Goal: Information Seeking & Learning: Learn about a topic

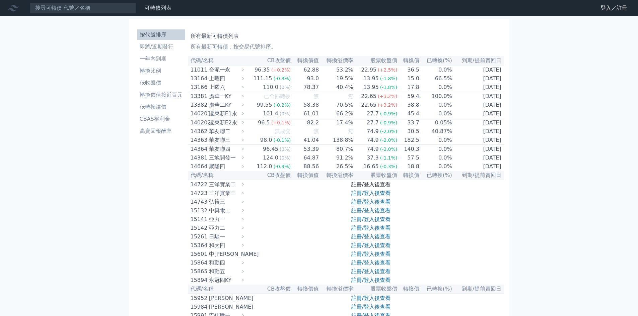
click at [382, 188] on link "註冊/登入後查看" at bounding box center [370, 184] width 39 height 6
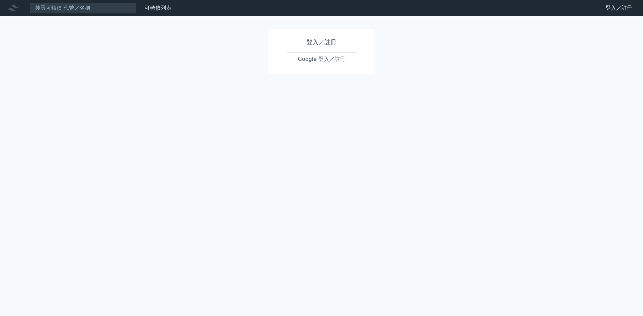
click at [328, 54] on link "Google 登入／註冊" at bounding box center [322, 59] width 70 height 14
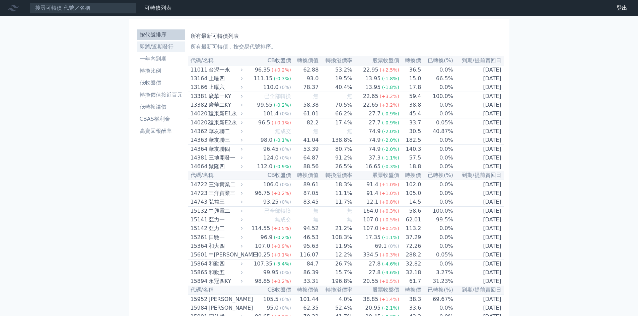
click at [149, 50] on li "即將/近期發行" at bounding box center [161, 47] width 48 height 8
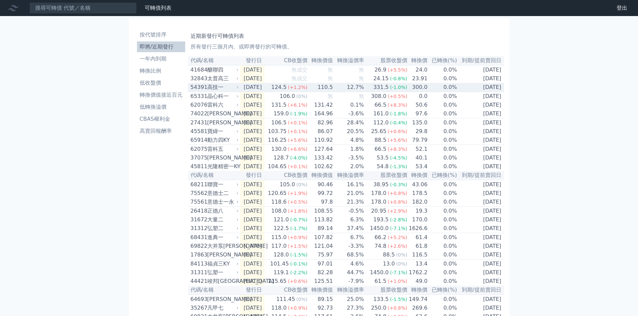
click at [307, 88] on span "(+1.2%)" at bounding box center [297, 87] width 19 height 5
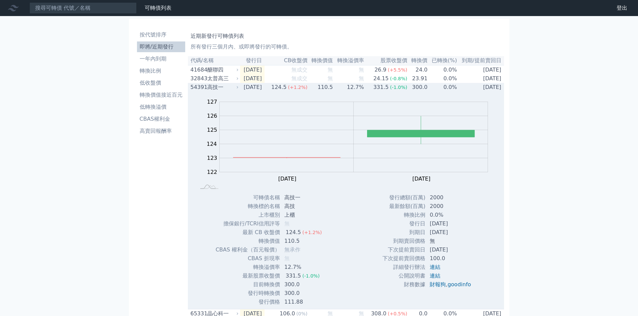
click at [307, 88] on span "(+1.2%)" at bounding box center [297, 87] width 19 height 5
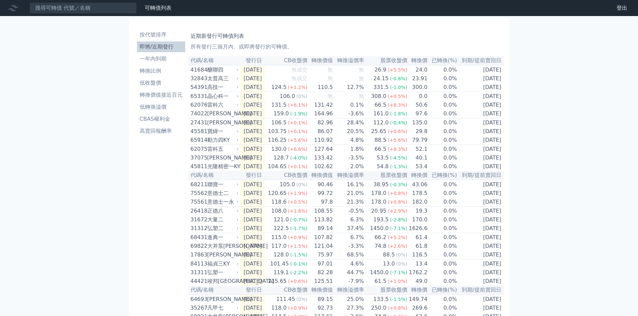
click at [0, 0] on link "財務數據" at bounding box center [0, 0] width 0 height 0
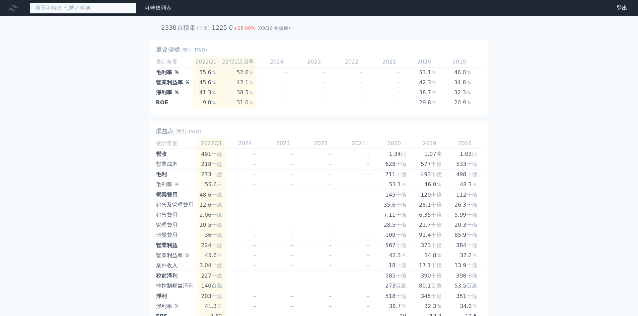
click at [107, 13] on input at bounding box center [82, 7] width 107 height 11
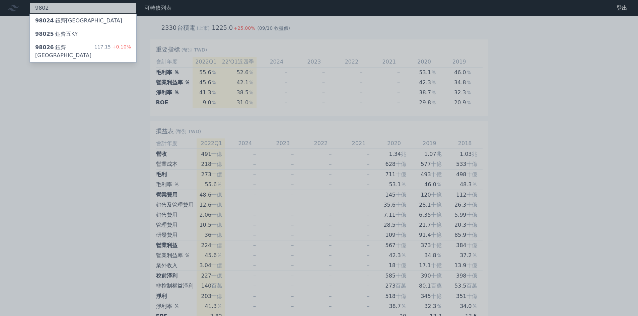
type input "9802"
click at [74, 18] on div "98024 鈺齊四KY" at bounding box center [78, 21] width 87 height 8
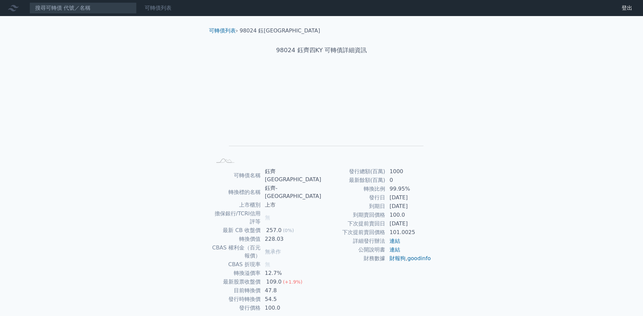
click at [171, 10] on link "可轉債列表" at bounding box center [158, 8] width 27 height 6
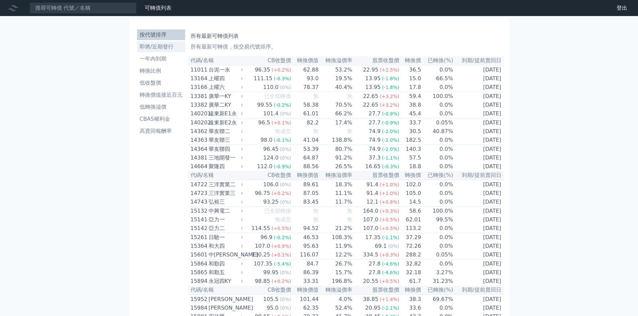
click at [163, 45] on li "即將/近期發行" at bounding box center [161, 47] width 48 height 8
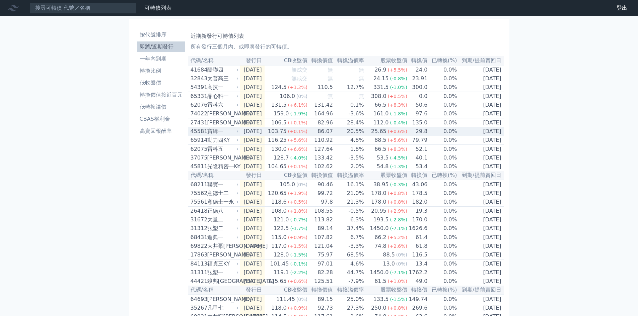
click at [307, 134] on div "(+0.1%)" at bounding box center [297, 132] width 19 height 8
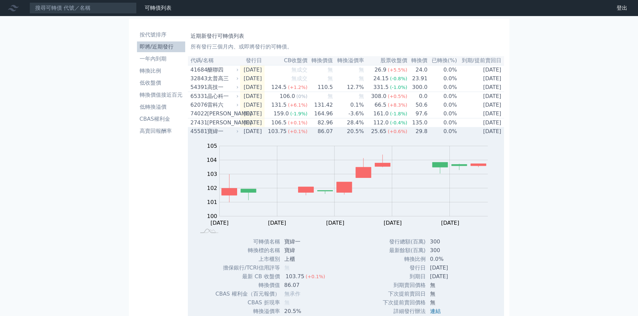
click at [307, 134] on div "(+0.1%)" at bounding box center [297, 132] width 19 height 8
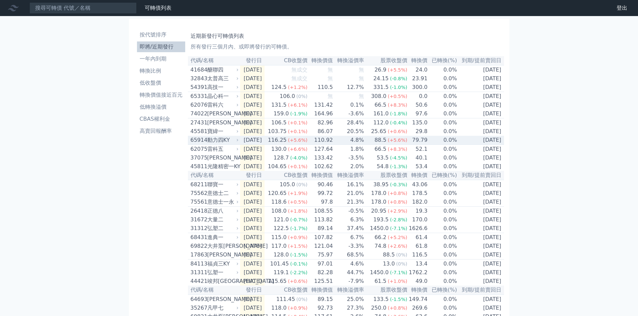
click at [250, 145] on td "[DATE]" at bounding box center [252, 140] width 24 height 9
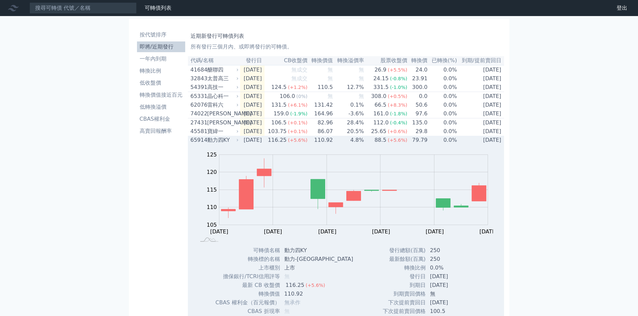
click at [352, 145] on td "4.8%" at bounding box center [348, 140] width 31 height 9
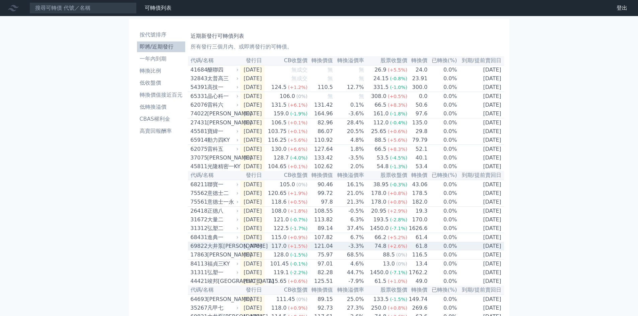
click at [288, 250] on div "117.0" at bounding box center [279, 246] width 18 height 8
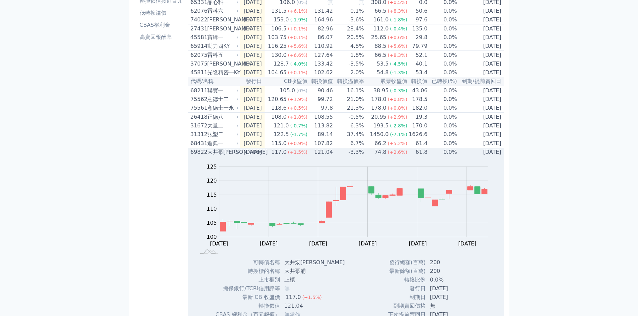
scroll to position [100, 0]
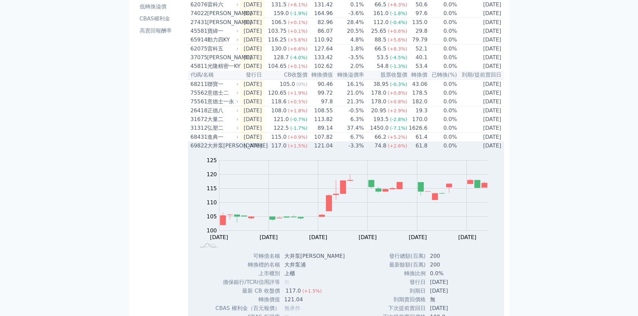
click at [329, 150] on td "121.04" at bounding box center [320, 146] width 25 height 9
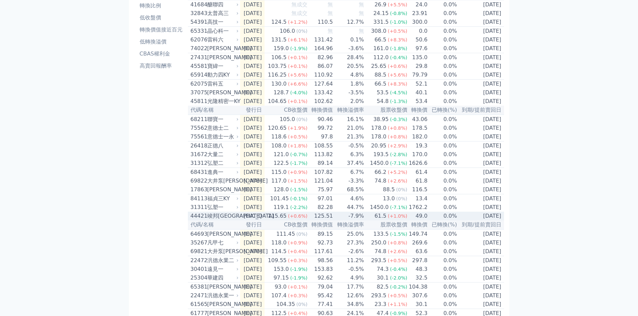
scroll to position [33, 0]
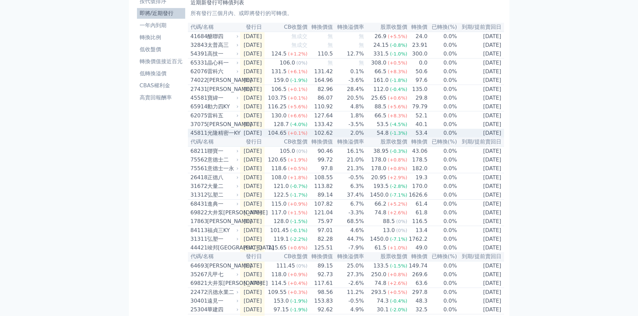
click at [320, 138] on td "102.62" at bounding box center [320, 133] width 25 height 9
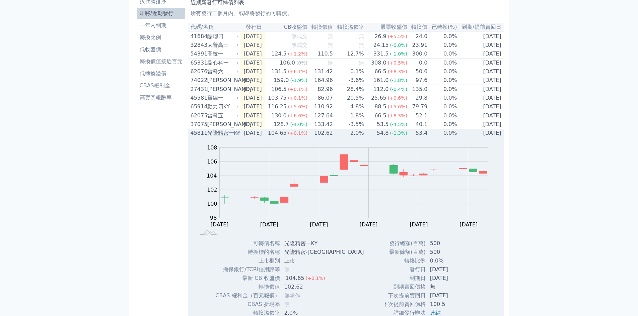
click at [348, 138] on td "2.0%" at bounding box center [348, 133] width 31 height 9
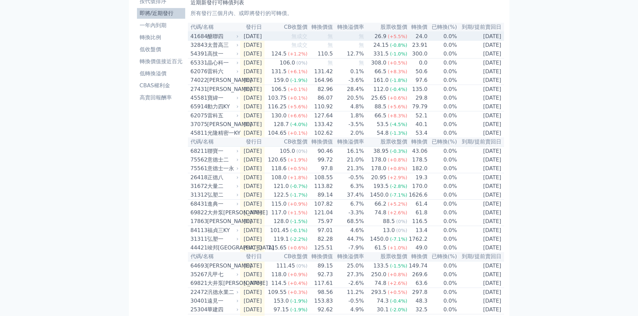
click at [220, 37] on div "醣聯四" at bounding box center [222, 36] width 30 height 8
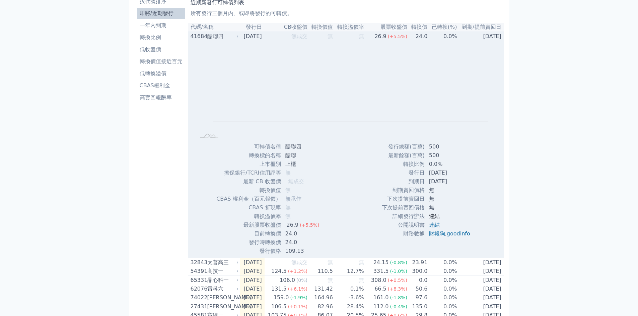
click at [435, 220] on link "連結" at bounding box center [434, 216] width 11 height 6
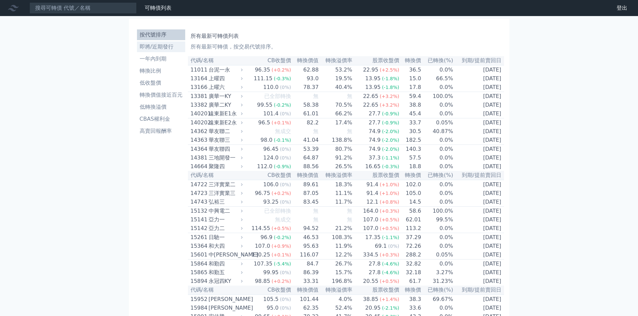
click at [159, 48] on li "即將/近期發行" at bounding box center [161, 47] width 48 height 8
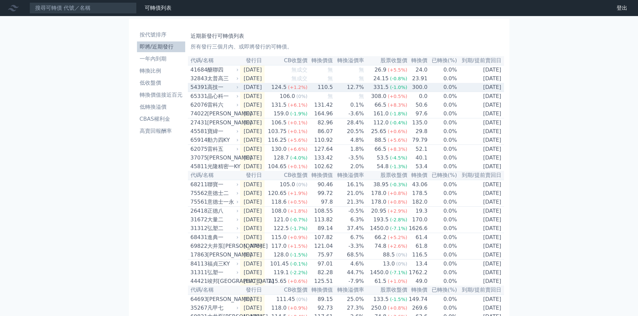
click at [288, 87] on div "124.5" at bounding box center [279, 87] width 18 height 8
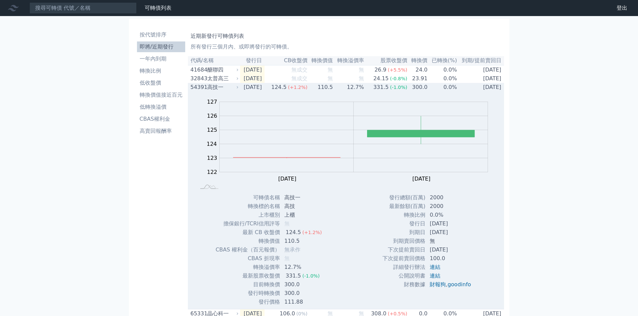
click at [333, 92] on td "110.5" at bounding box center [320, 87] width 25 height 9
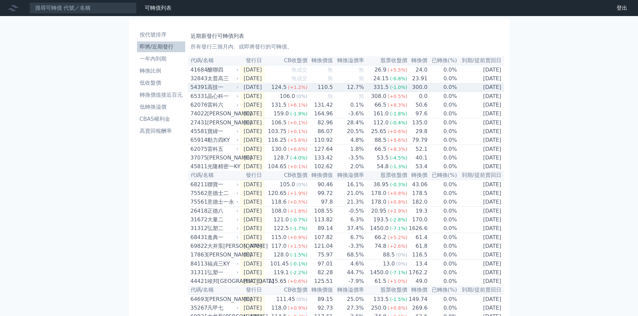
click at [263, 81] on td "[DATE]" at bounding box center [252, 78] width 24 height 9
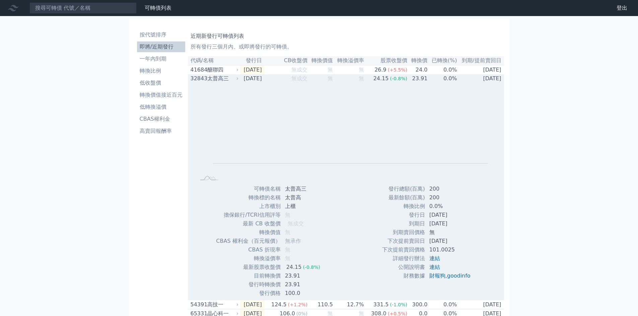
click at [263, 81] on td "[DATE]" at bounding box center [252, 78] width 24 height 9
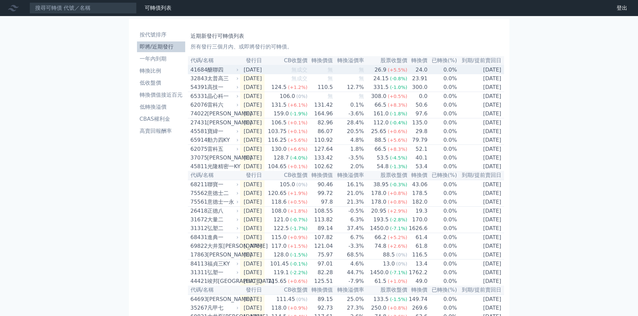
click at [264, 74] on td "[DATE]" at bounding box center [252, 69] width 24 height 9
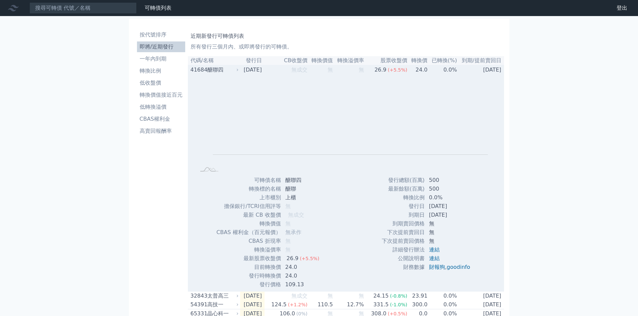
click at [264, 74] on td "[DATE]" at bounding box center [252, 69] width 24 height 9
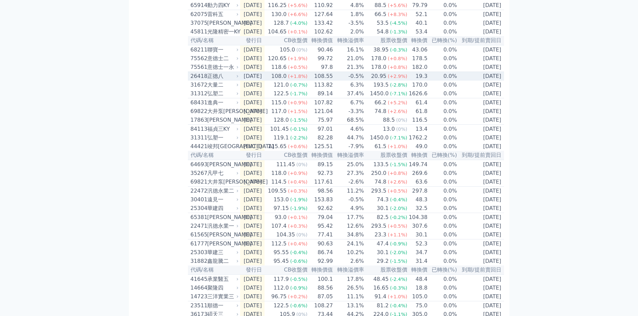
scroll to position [167, 0]
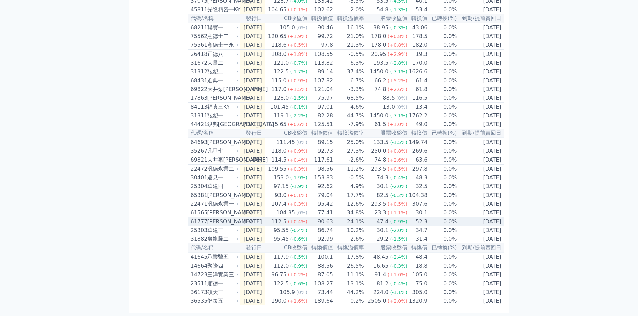
click at [264, 227] on td "[DATE]" at bounding box center [252, 222] width 24 height 9
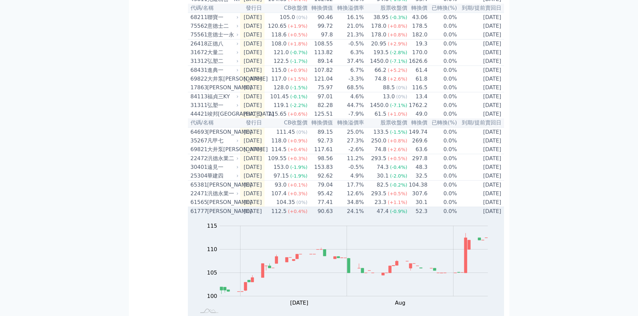
click at [264, 216] on td "[DATE]" at bounding box center [252, 211] width 24 height 9
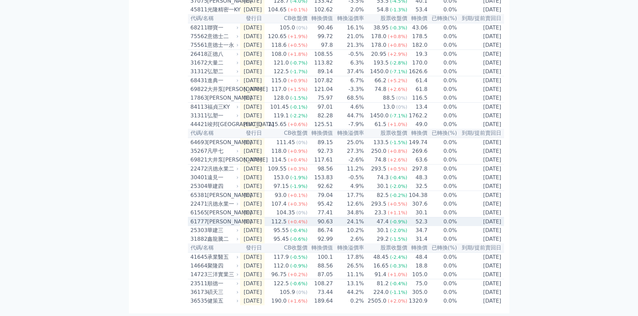
click at [264, 227] on td "[DATE]" at bounding box center [252, 222] width 24 height 9
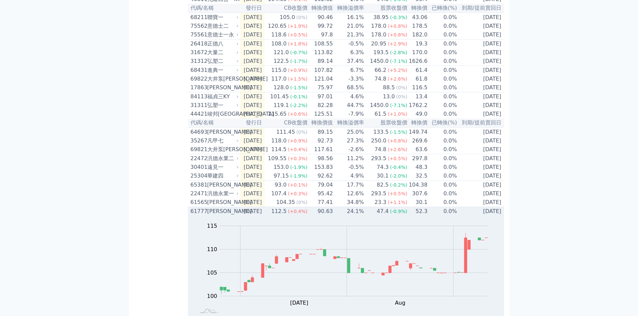
click at [387, 216] on div "47.4" at bounding box center [382, 212] width 15 height 8
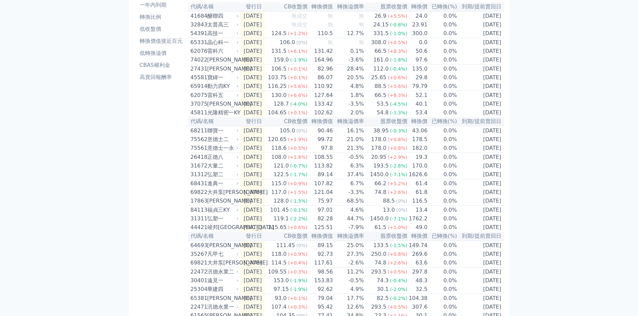
scroll to position [188, 0]
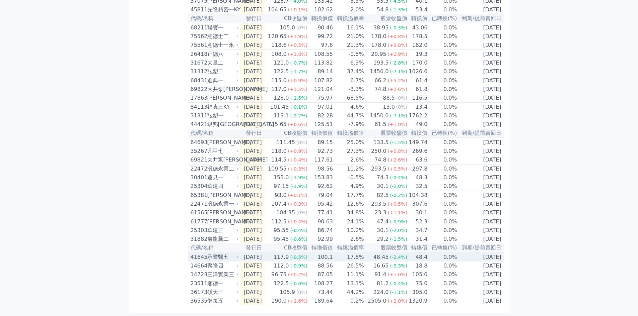
click at [301, 256] on span "(-0.5%)" at bounding box center [298, 257] width 17 height 5
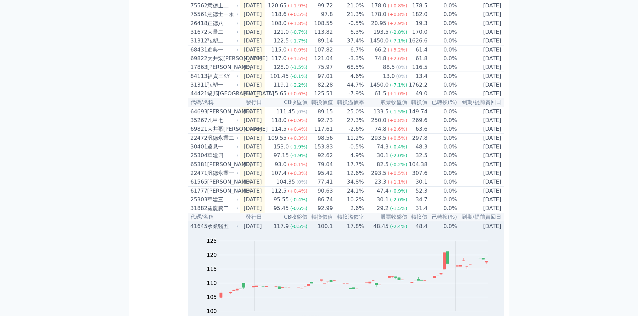
click at [301, 229] on span "(-0.5%)" at bounding box center [298, 226] width 17 height 5
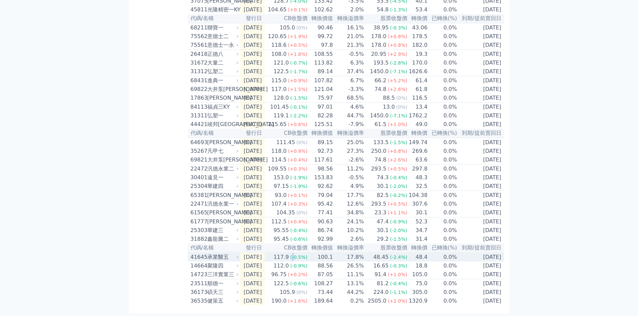
click at [301, 256] on span "(-0.5%)" at bounding box center [298, 257] width 17 height 5
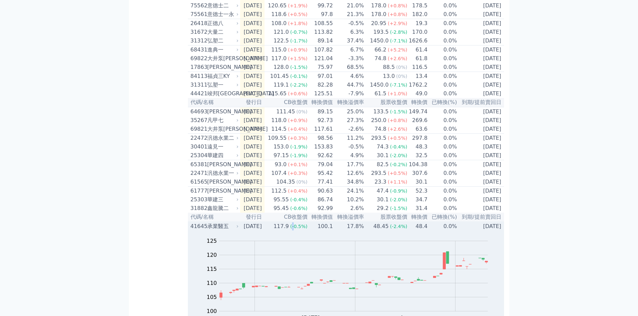
click at [301, 229] on span "(-0.5%)" at bounding box center [298, 226] width 17 height 5
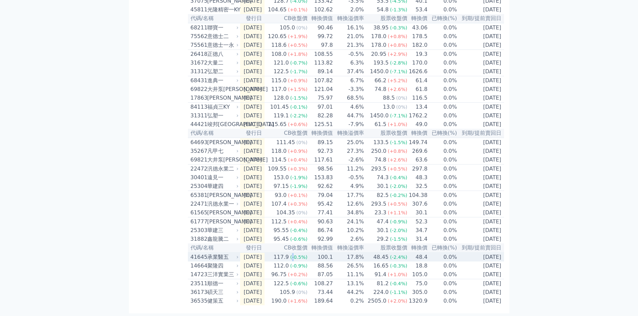
click at [301, 256] on span "(-0.5%)" at bounding box center [298, 257] width 17 height 5
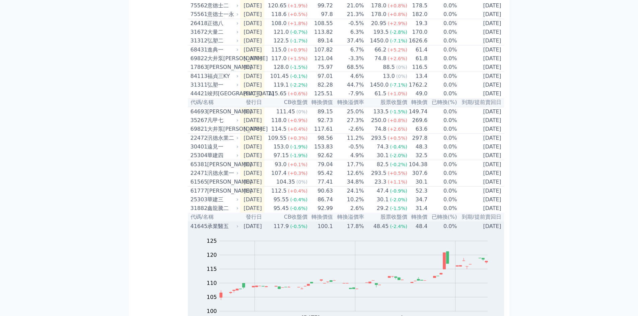
click at [316, 231] on td "100.1" at bounding box center [320, 226] width 25 height 9
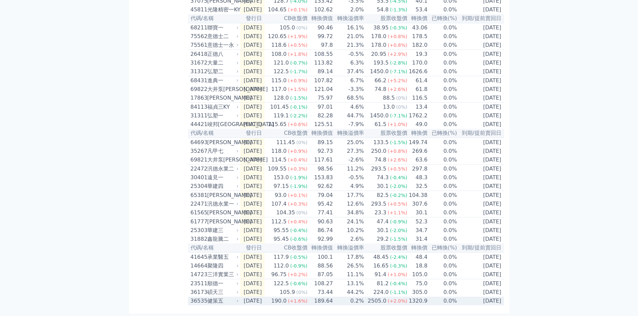
click at [262, 299] on td "[DATE]" at bounding box center [252, 301] width 24 height 9
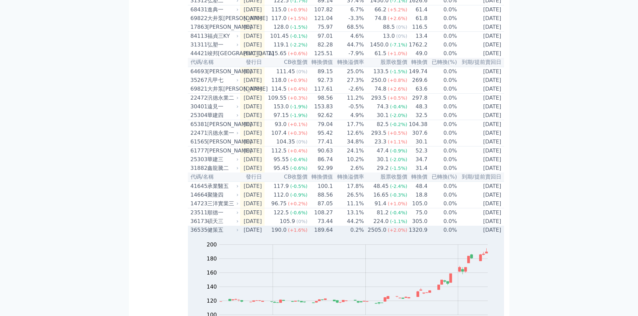
scroll to position [288, 0]
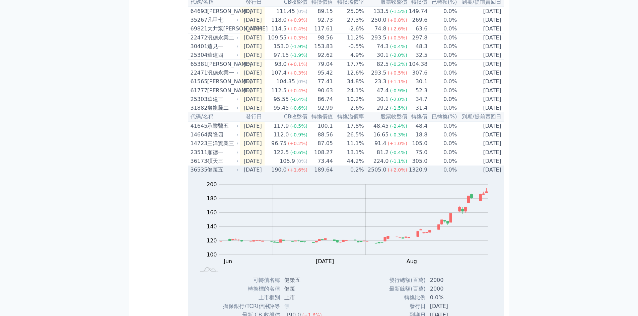
click at [479, 174] on td "[DATE]" at bounding box center [480, 170] width 47 height 9
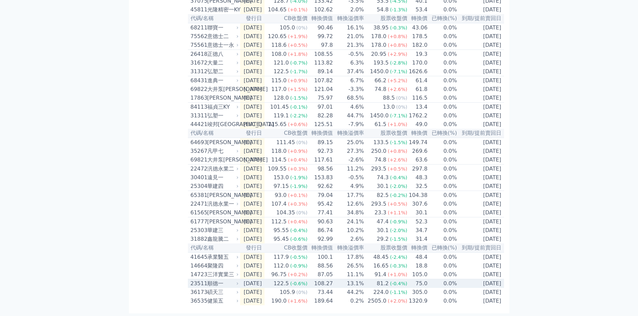
click at [290, 283] on div "122.5" at bounding box center [281, 284] width 18 height 8
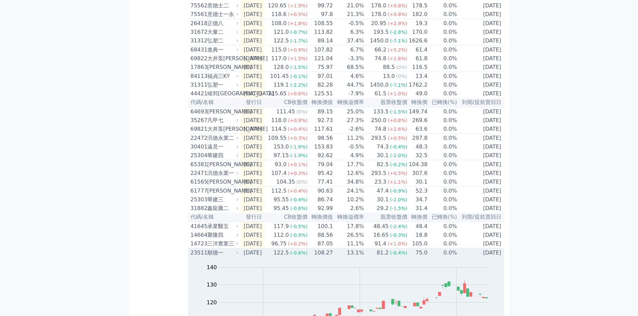
scroll to position [288, 0]
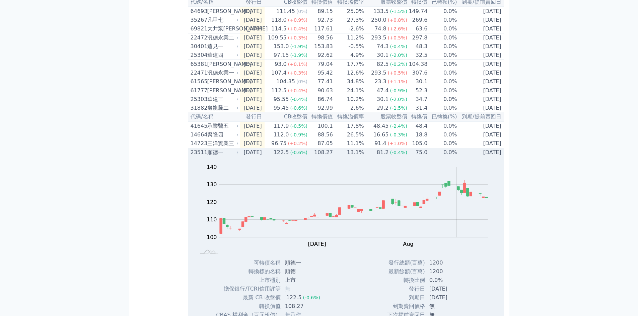
click at [459, 157] on td "[DATE]" at bounding box center [480, 152] width 47 height 9
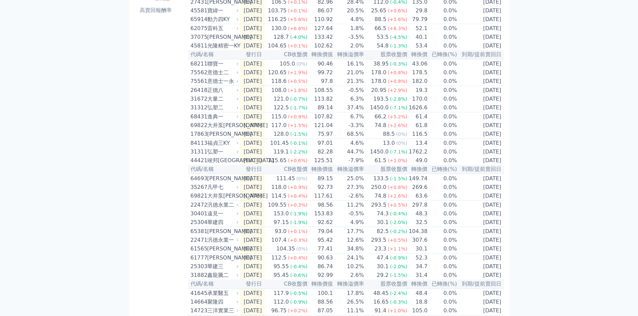
scroll to position [0, 0]
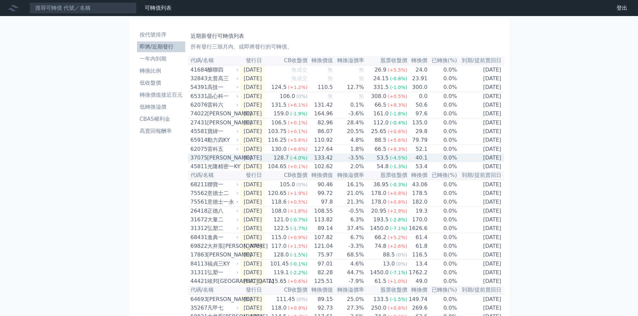
click at [261, 162] on td "[DATE]" at bounding box center [252, 158] width 24 height 9
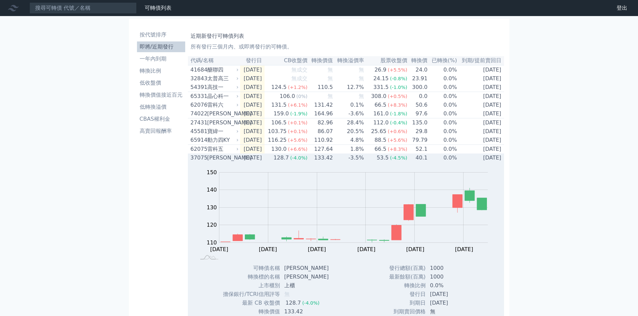
click at [453, 162] on td "0.0%" at bounding box center [441, 158] width 29 height 9
